Goal: Task Accomplishment & Management: Use online tool/utility

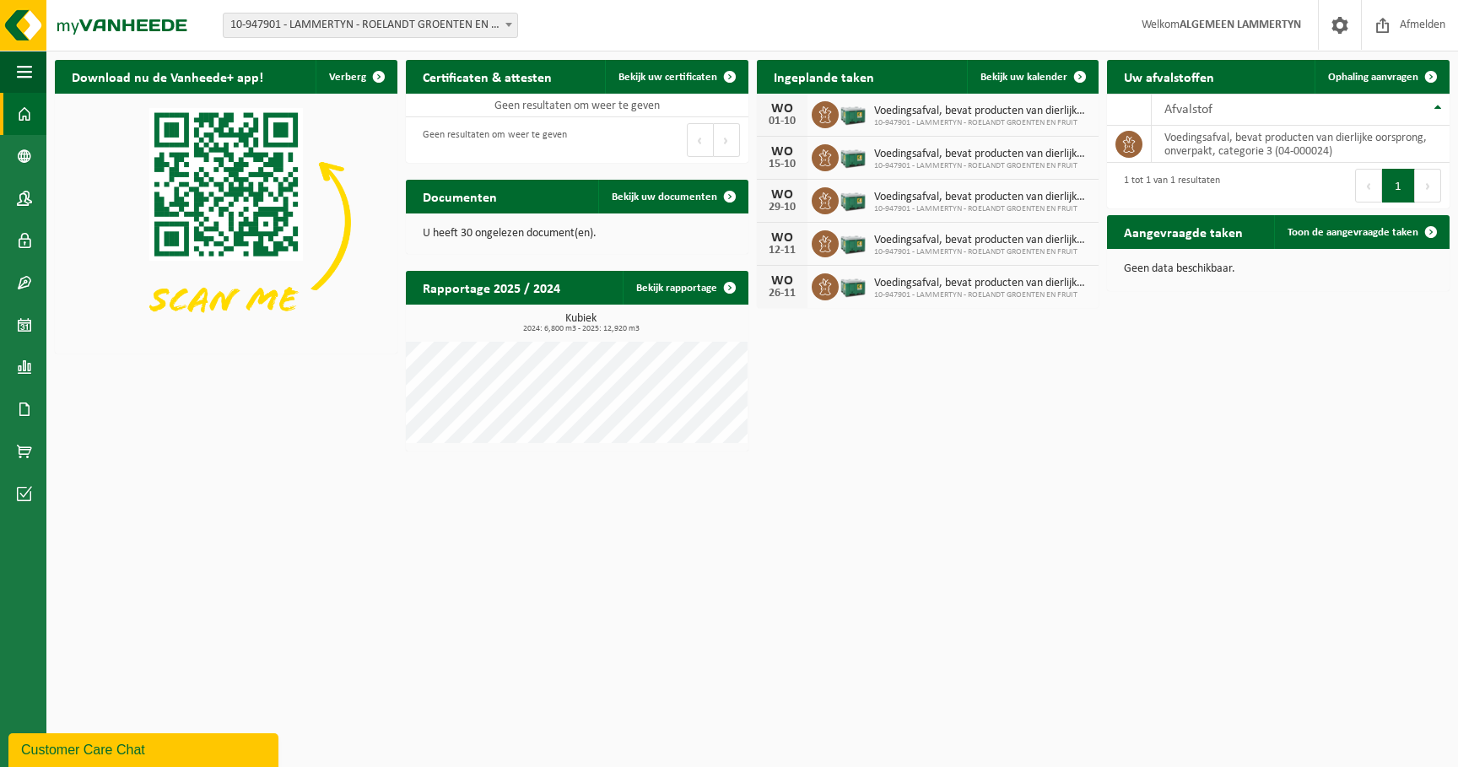
click at [349, 25] on span "10-947901 - LAMMERTYN - ROELANDT GROENTEN EN FRUIT - BEVEREN-WAAS" at bounding box center [371, 26] width 294 height 24
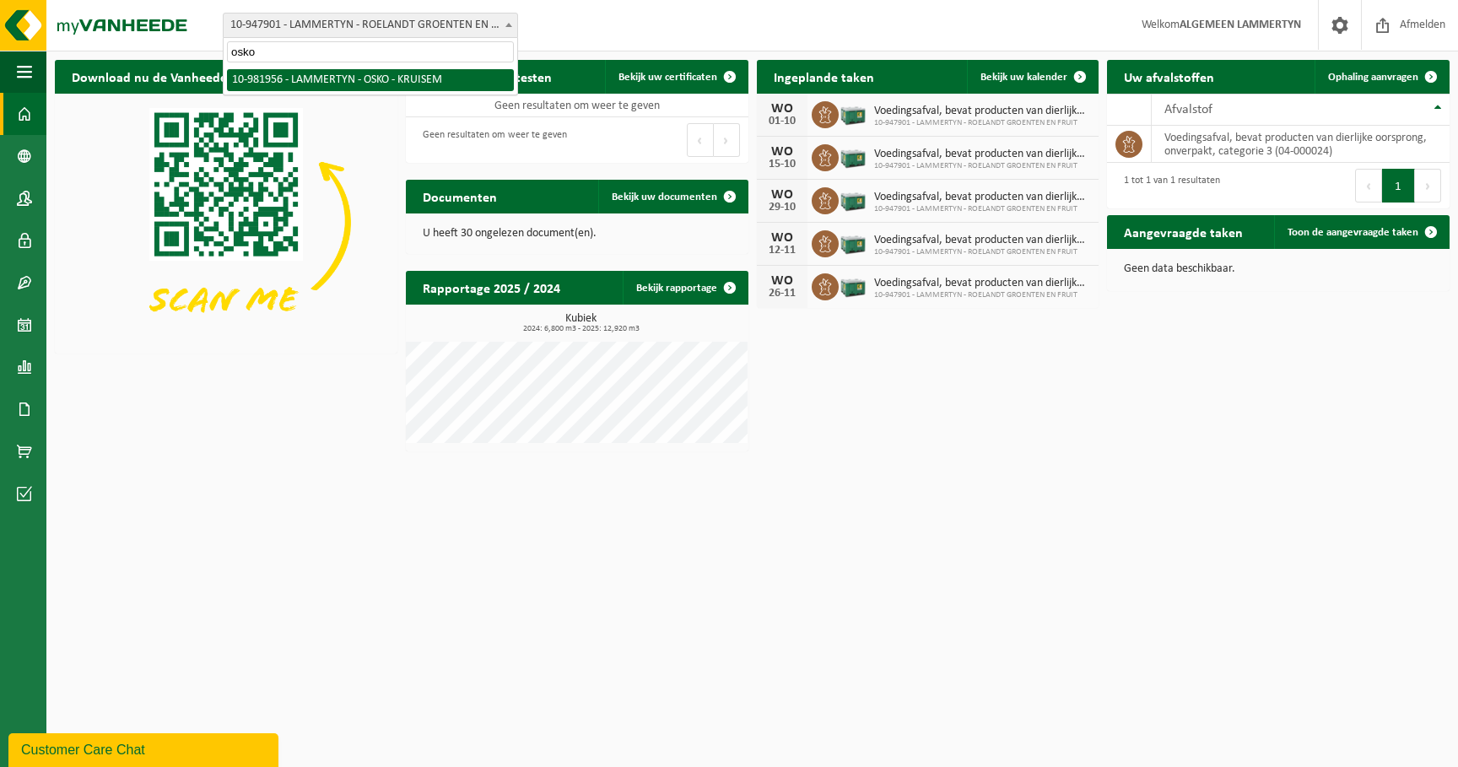
type input "osko"
select select "162284"
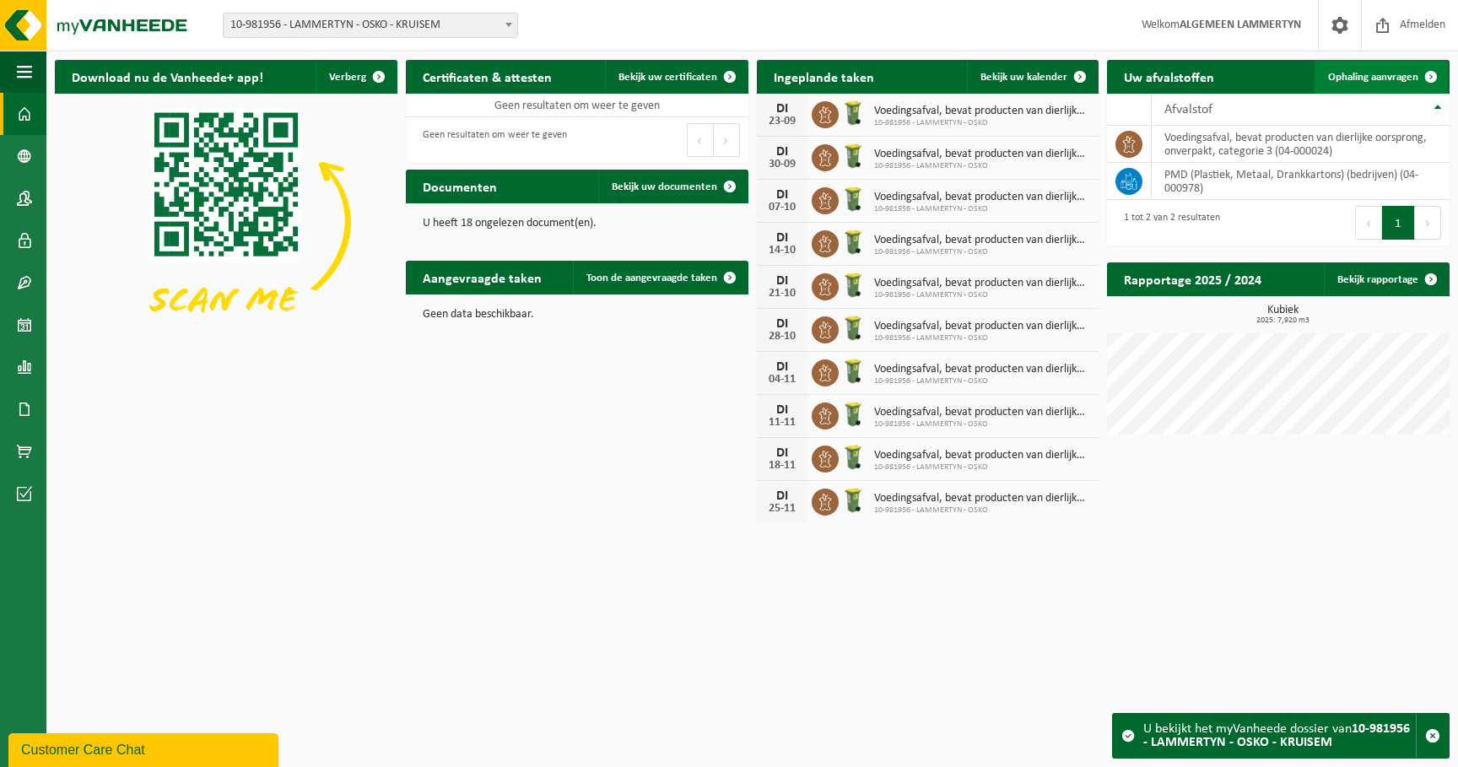
click at [1390, 81] on span "Ophaling aanvragen" at bounding box center [1373, 77] width 90 height 11
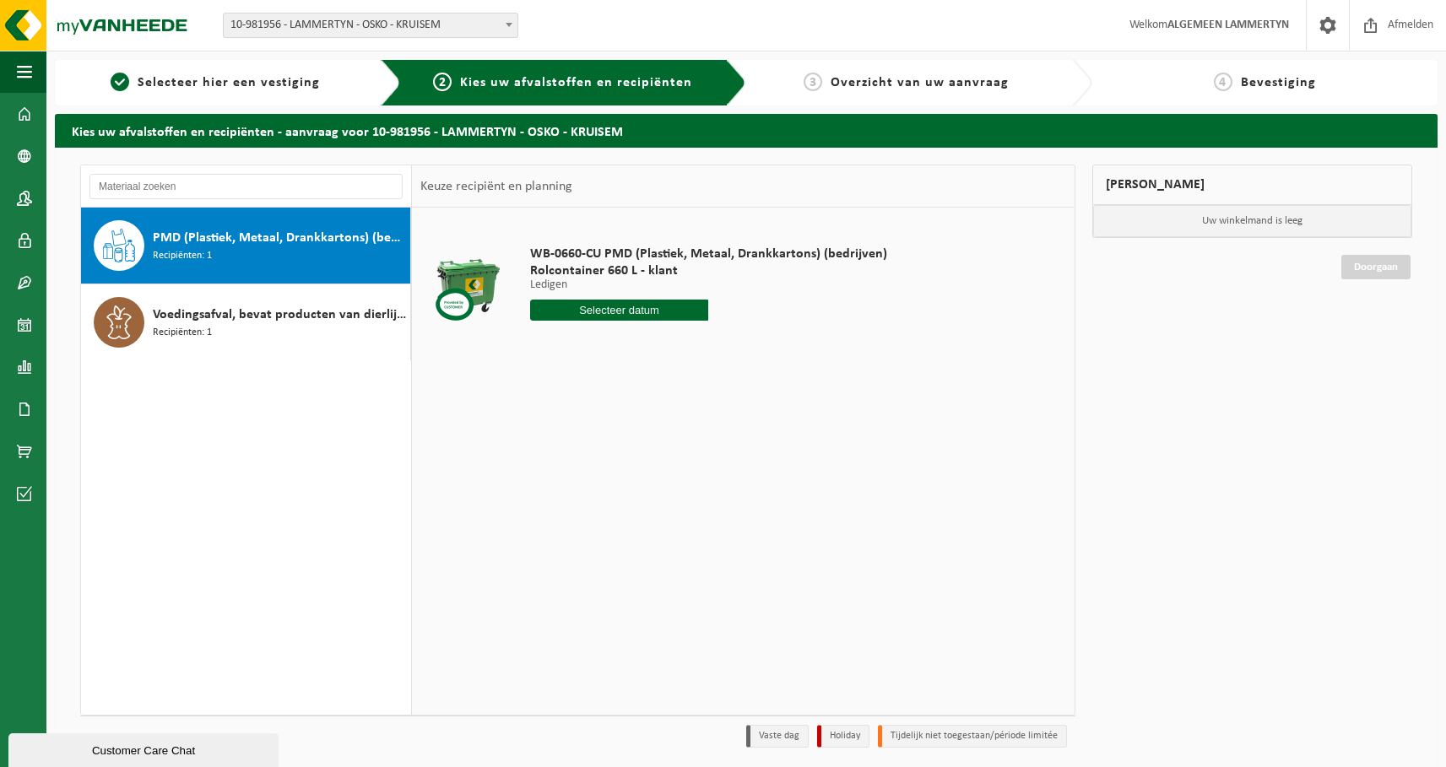
click at [293, 249] on div "PMD (Plastiek, Metaal, Drankkartons) (bedrijven) Recipiënten: 1" at bounding box center [279, 245] width 253 height 51
click at [666, 306] on input "text" at bounding box center [619, 310] width 179 height 21
click at [721, 349] on icon at bounding box center [721, 348] width 27 height 27
click at [668, 412] on div "3" at bounding box center [664, 405] width 30 height 27
type input "Van 2025-10-03"
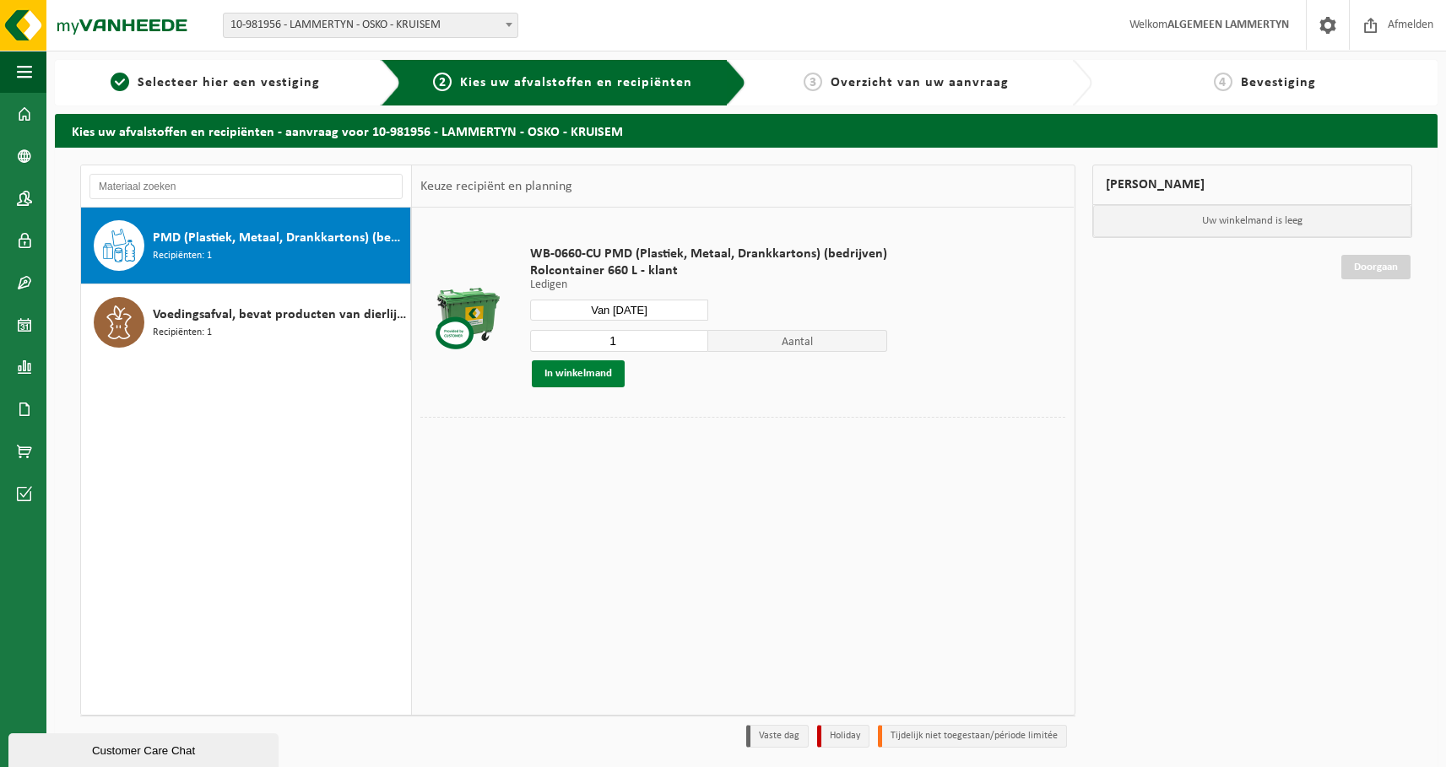
click at [587, 376] on button "In winkelmand" at bounding box center [578, 373] width 93 height 27
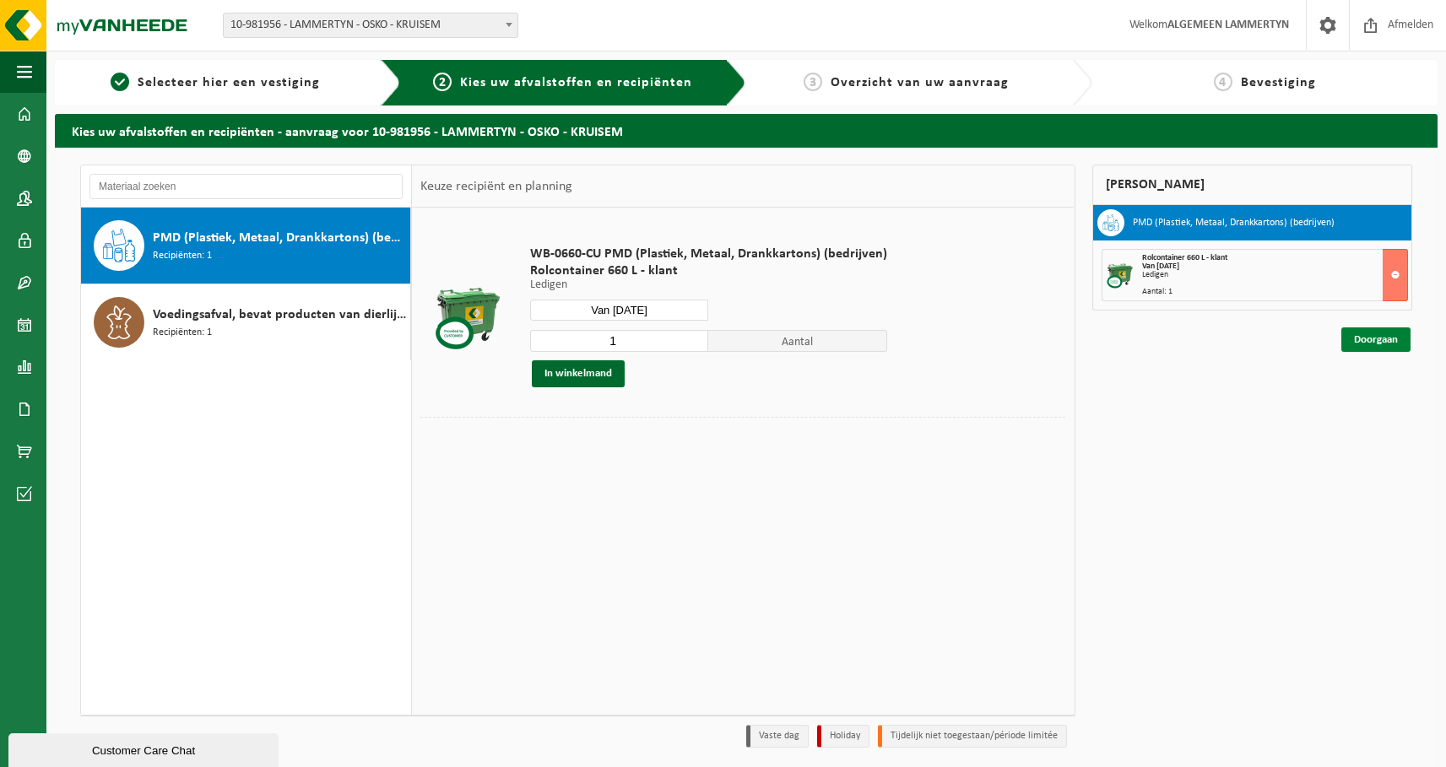
click at [1356, 348] on link "Doorgaan" at bounding box center [1375, 339] width 69 height 24
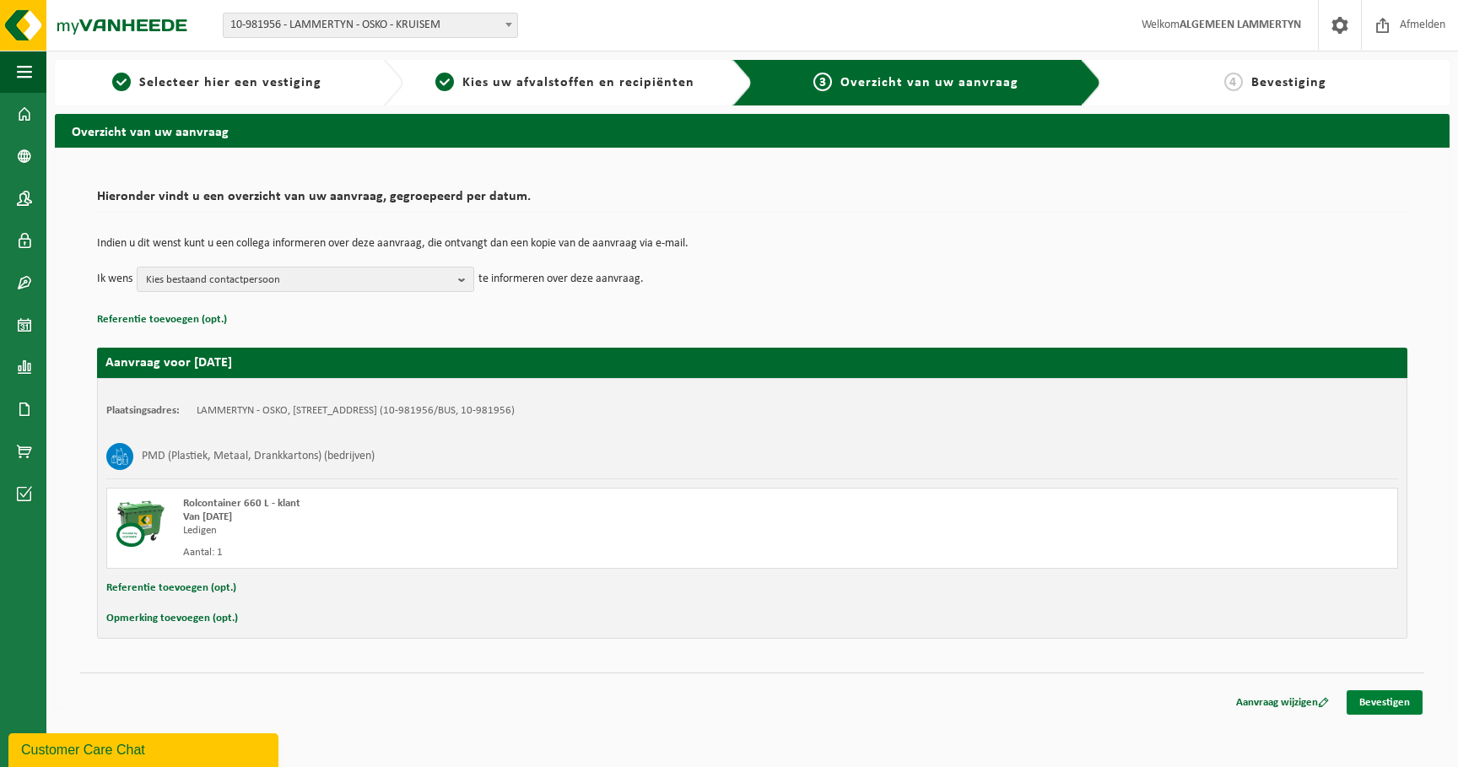
click at [1374, 696] on link "Bevestigen" at bounding box center [1385, 702] width 76 height 24
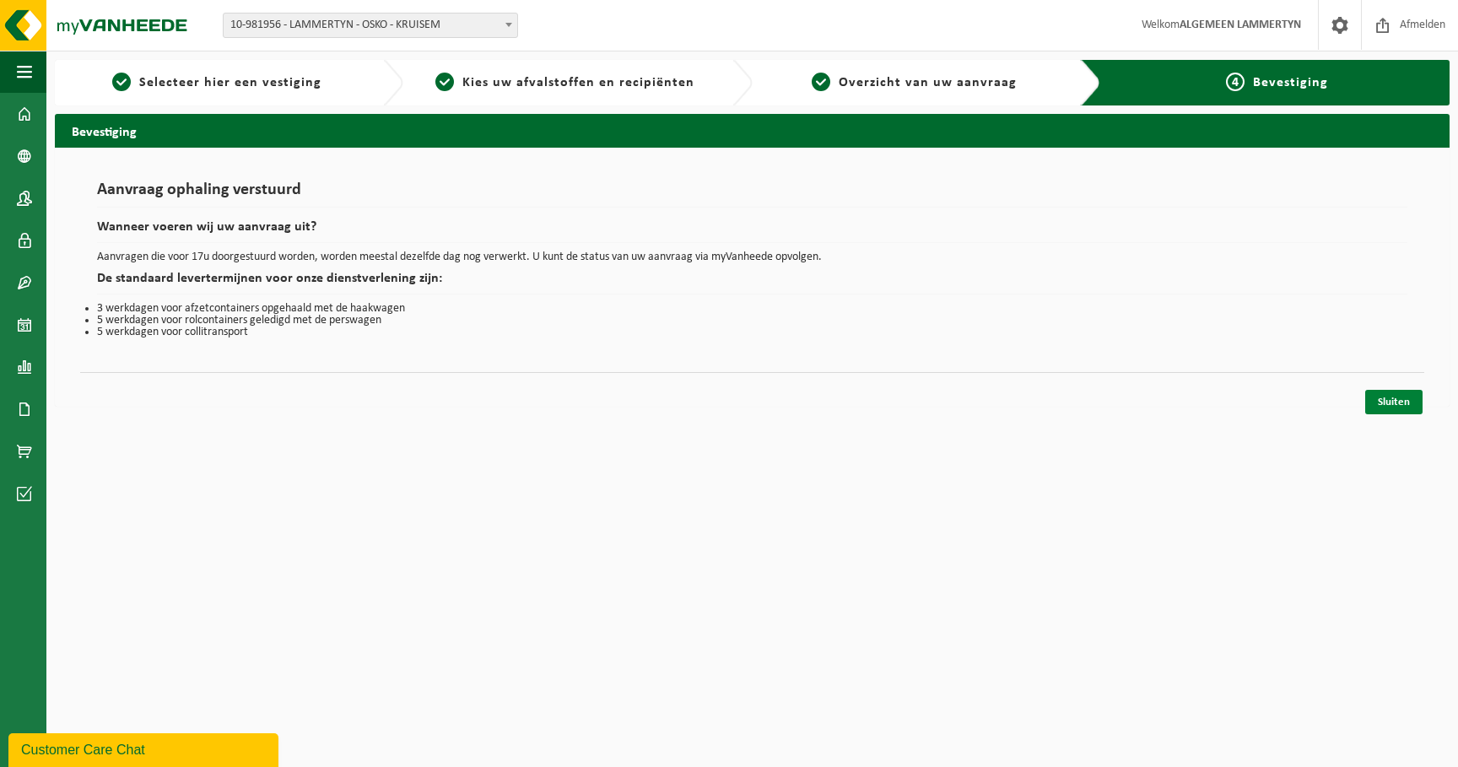
click at [1385, 404] on link "Sluiten" at bounding box center [1394, 402] width 57 height 24
